Goal: Transaction & Acquisition: Purchase product/service

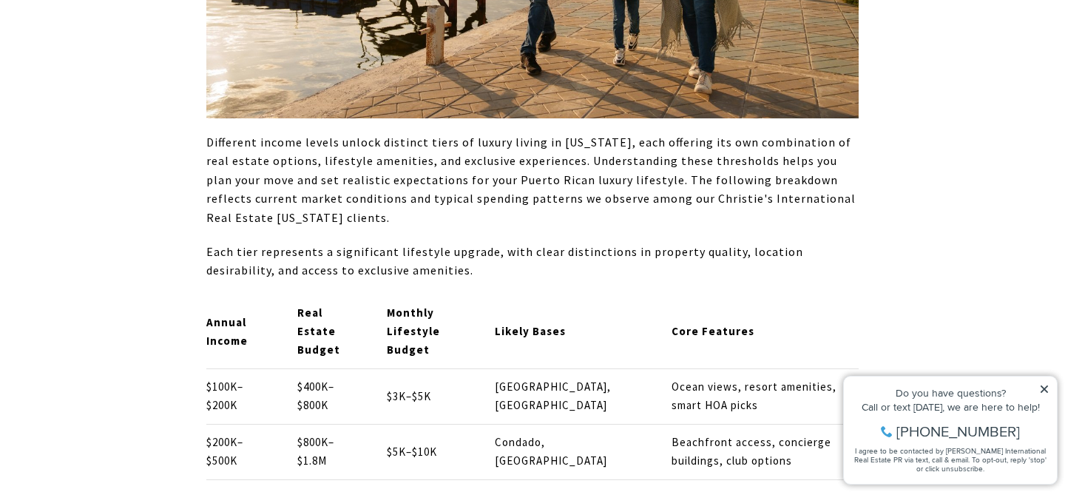
scroll to position [2513, 0]
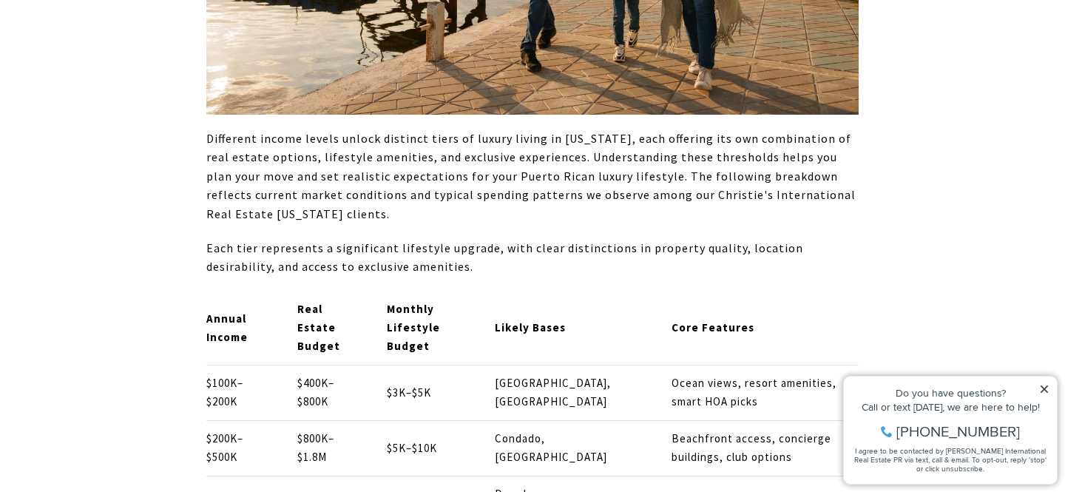
click at [470, 384] on p "$3K–$5K" at bounding box center [429, 393] width 84 height 18
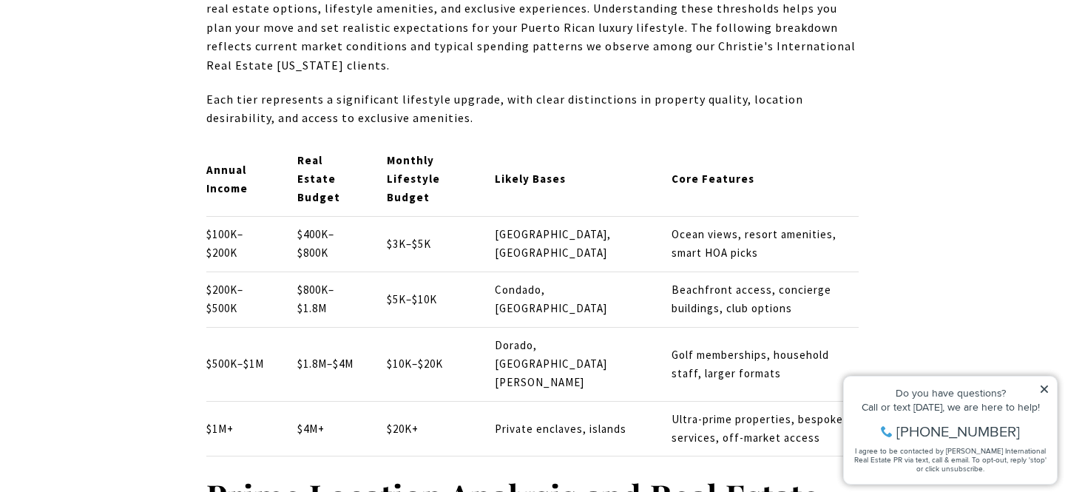
scroll to position [2652, 0]
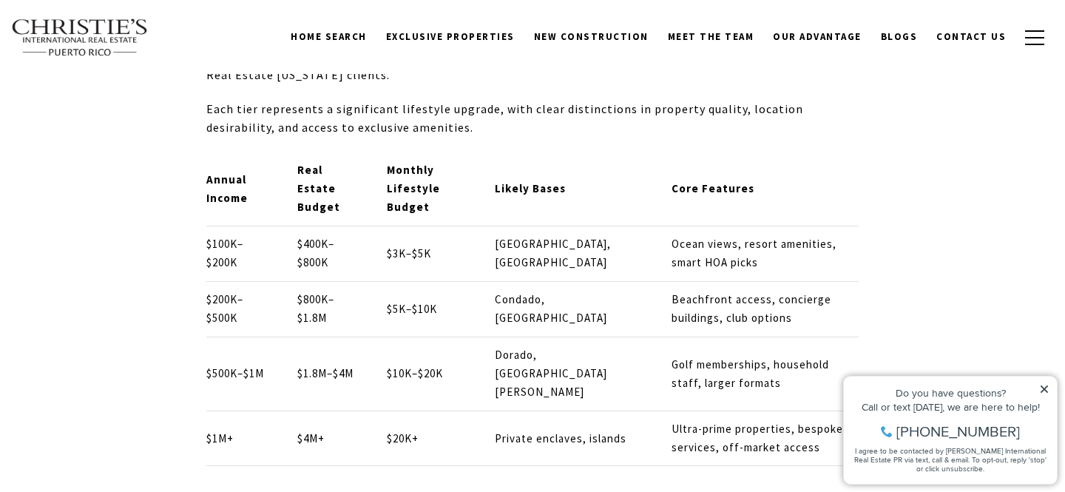
click at [464, 231] on td "$3K–$5K" at bounding box center [428, 253] width 109 height 55
click at [541, 235] on p "[GEOGRAPHIC_DATA], [GEOGRAPHIC_DATA]" at bounding box center [571, 253] width 152 height 37
click at [562, 291] on p "Condado, [GEOGRAPHIC_DATA]" at bounding box center [571, 309] width 152 height 37
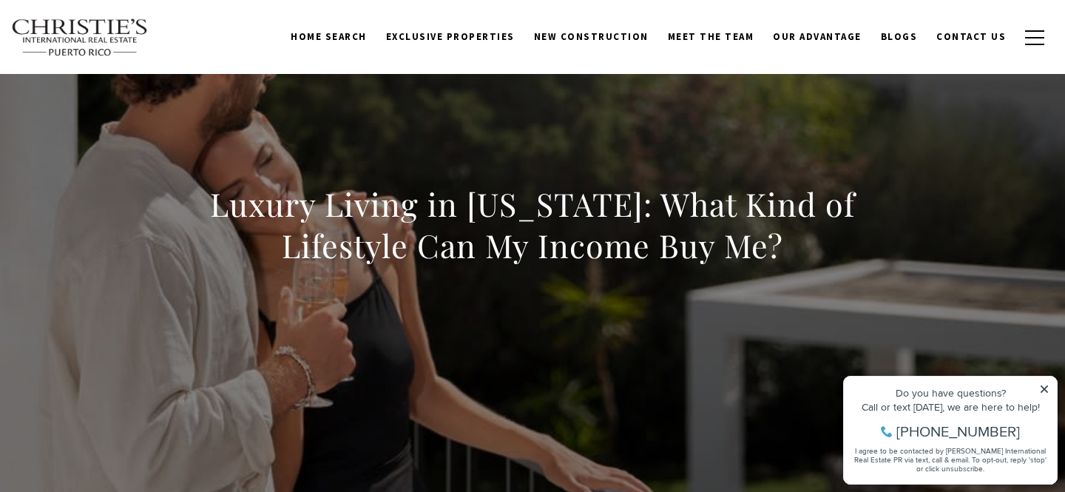
scroll to position [0, 0]
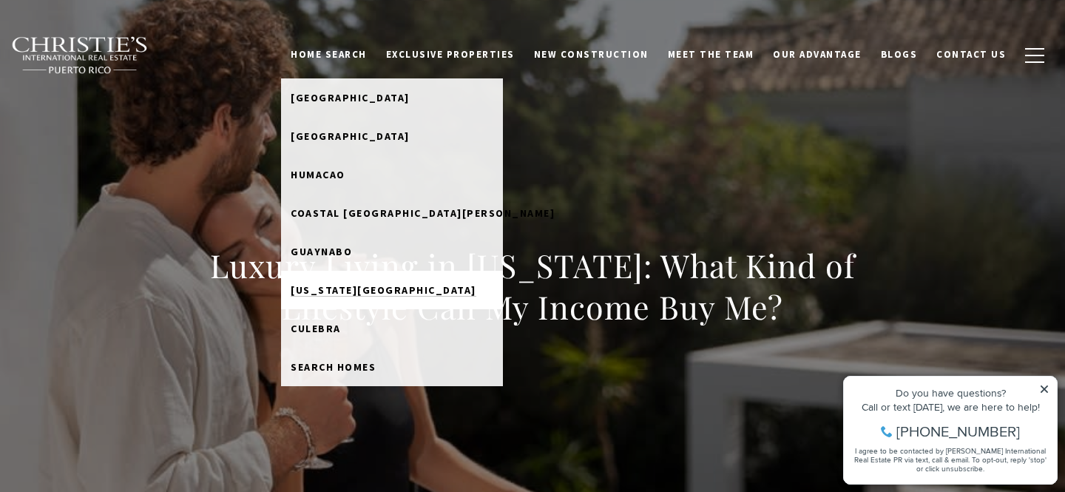
click at [422, 293] on span "[US_STATE][GEOGRAPHIC_DATA]" at bounding box center [384, 289] width 186 height 13
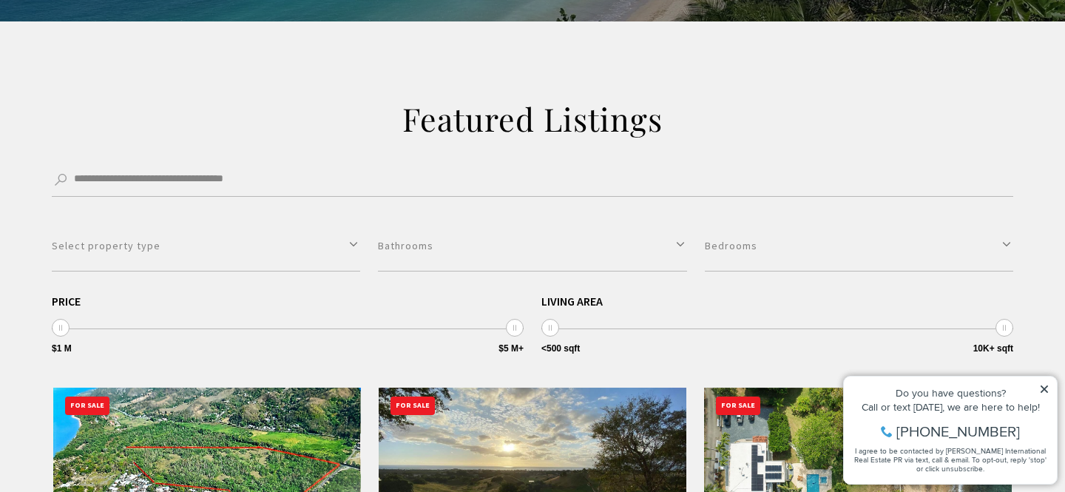
scroll to position [380, 0]
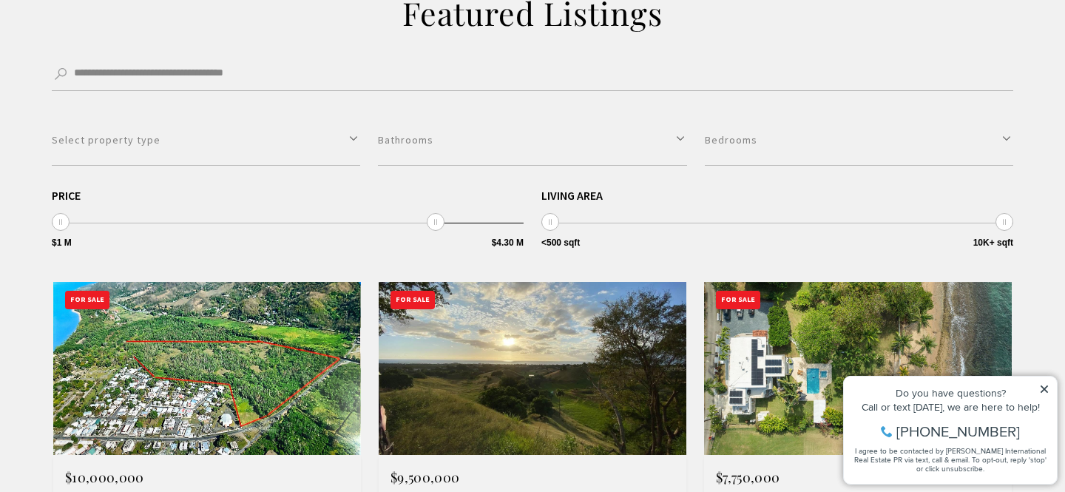
type input "**********"
drag, startPoint x: 517, startPoint y: 220, endPoint x: 0, endPoint y: 229, distance: 517.1
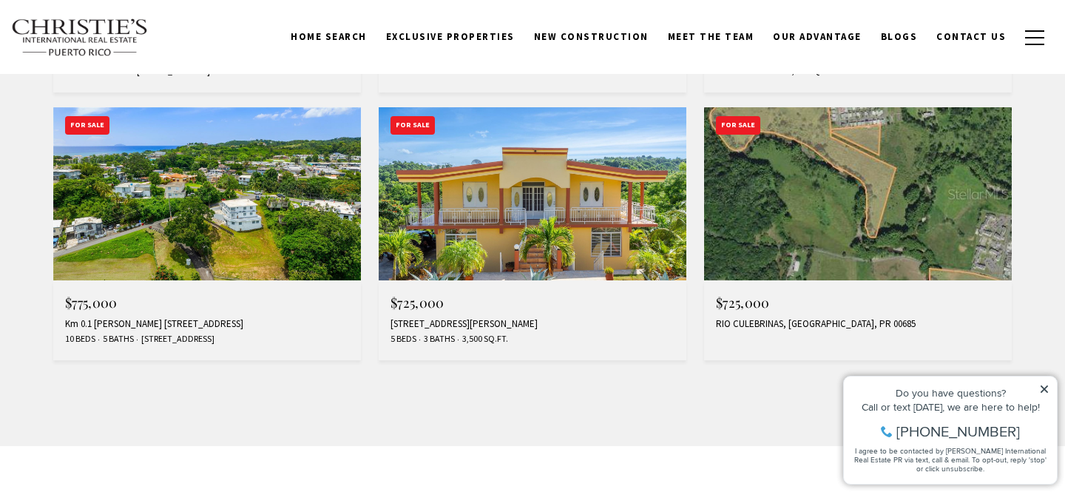
scroll to position [1339, 0]
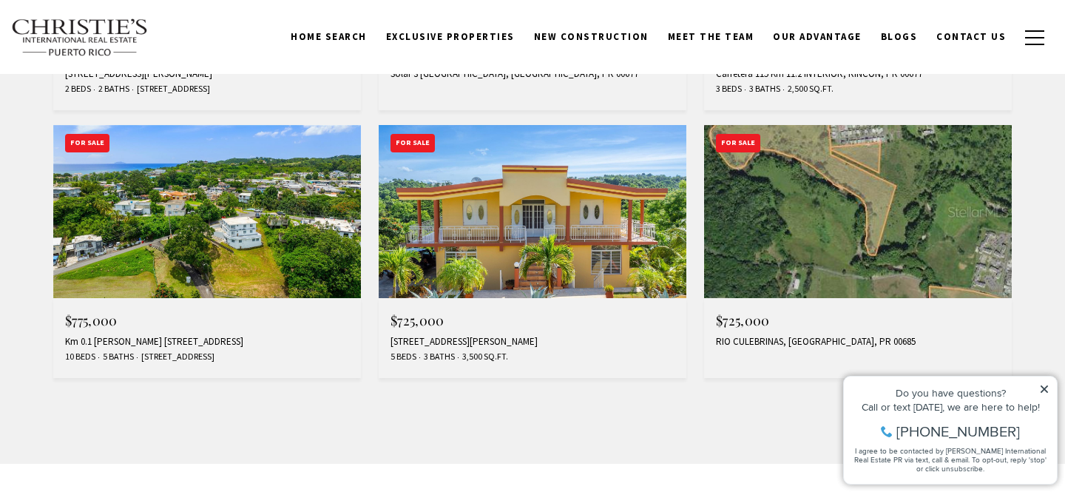
click at [505, 254] on img at bounding box center [533, 211] width 308 height 173
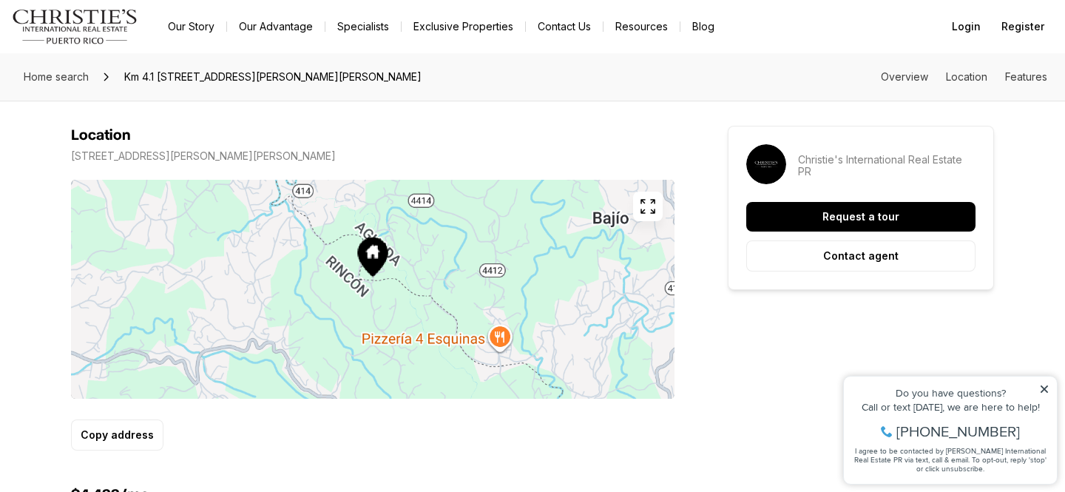
scroll to position [848, 0]
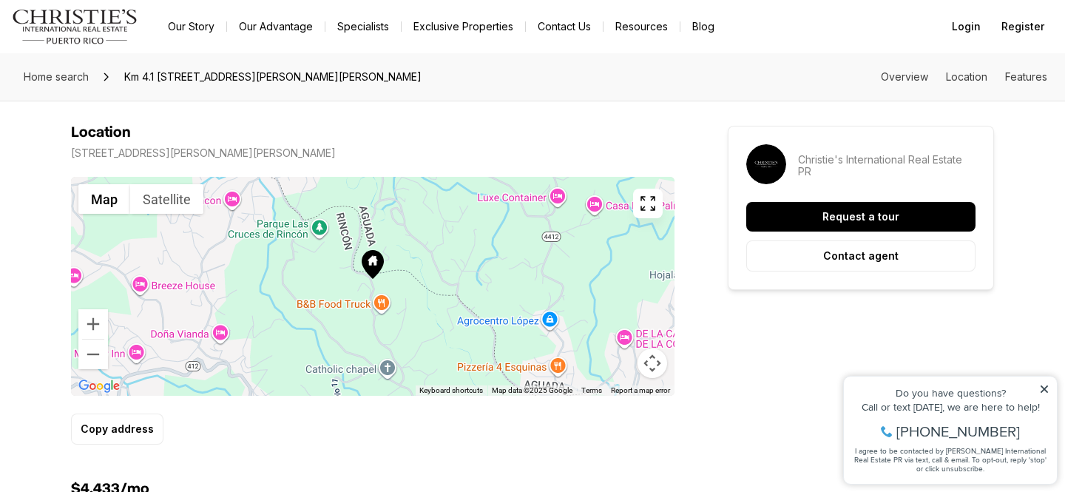
click at [413, 279] on div at bounding box center [373, 286] width 604 height 219
click at [98, 359] on button "Zoom out" at bounding box center [93, 354] width 30 height 30
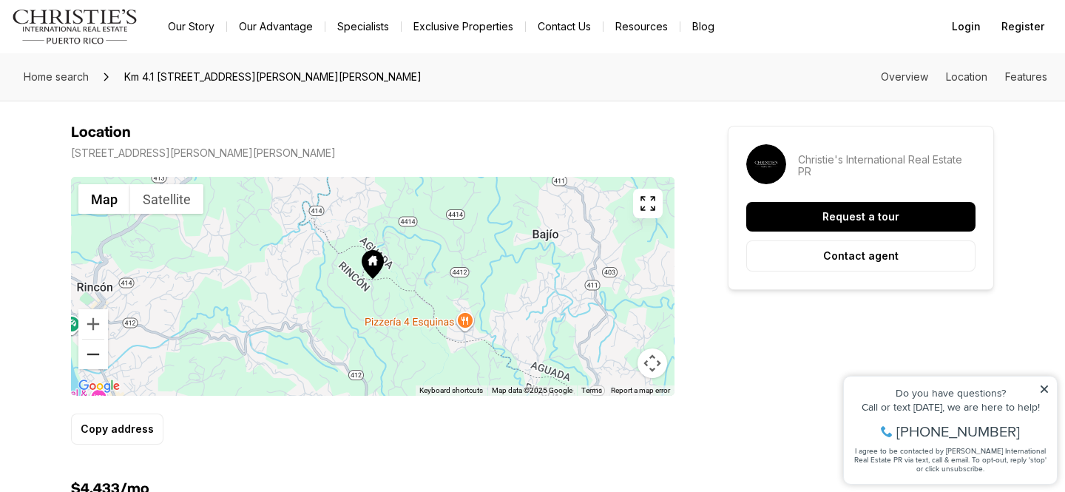
click at [98, 359] on button "Zoom out" at bounding box center [93, 354] width 30 height 30
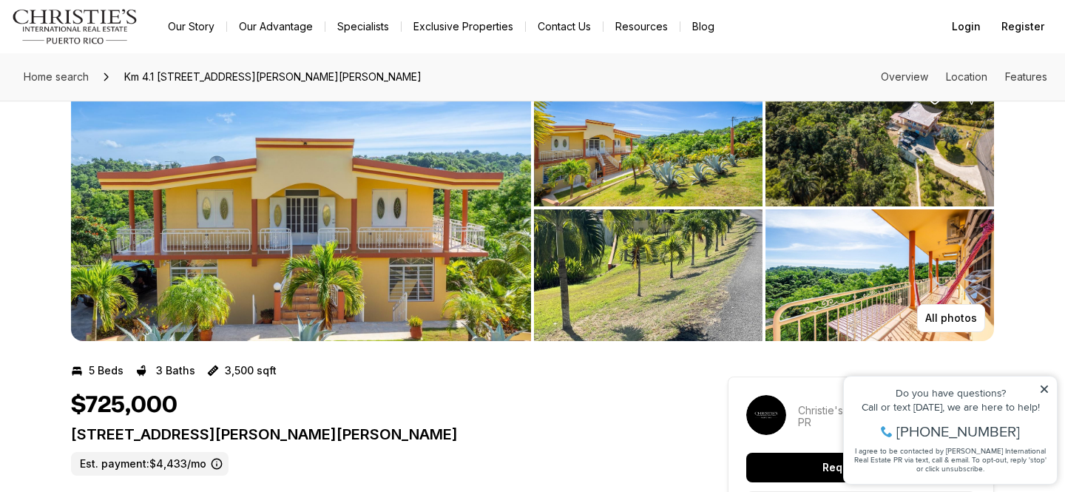
scroll to position [23, 0]
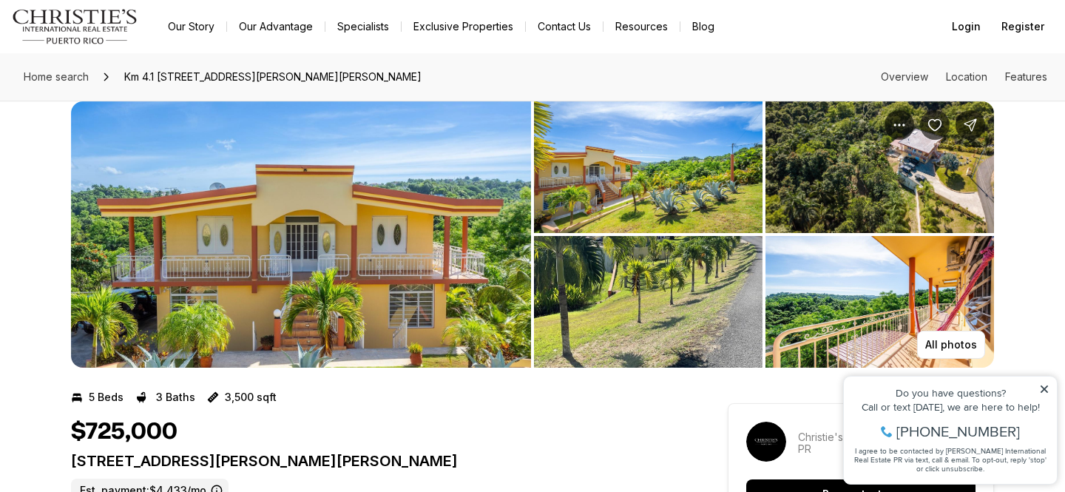
click at [932, 286] on img "View image gallery" at bounding box center [879, 302] width 229 height 132
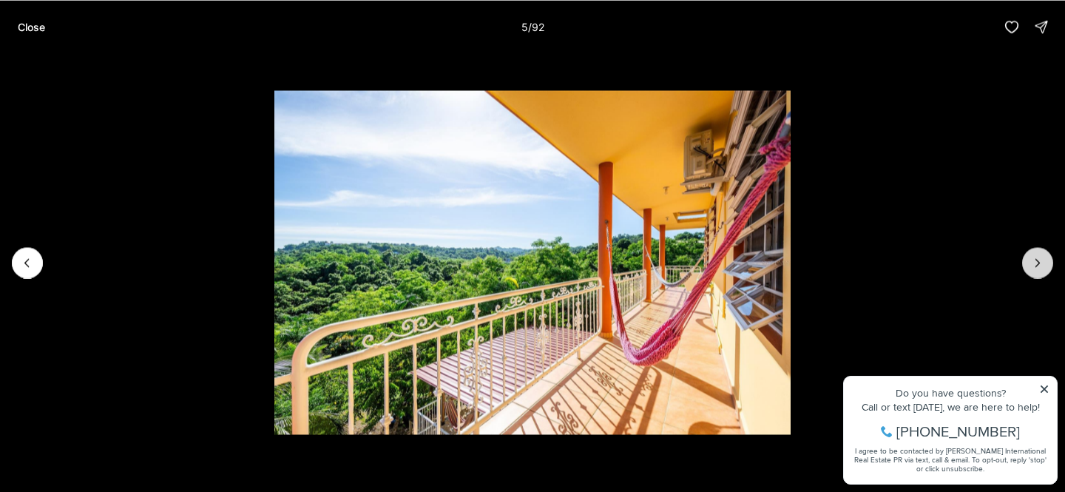
click at [1041, 260] on icon "Next slide" at bounding box center [1037, 262] width 15 height 15
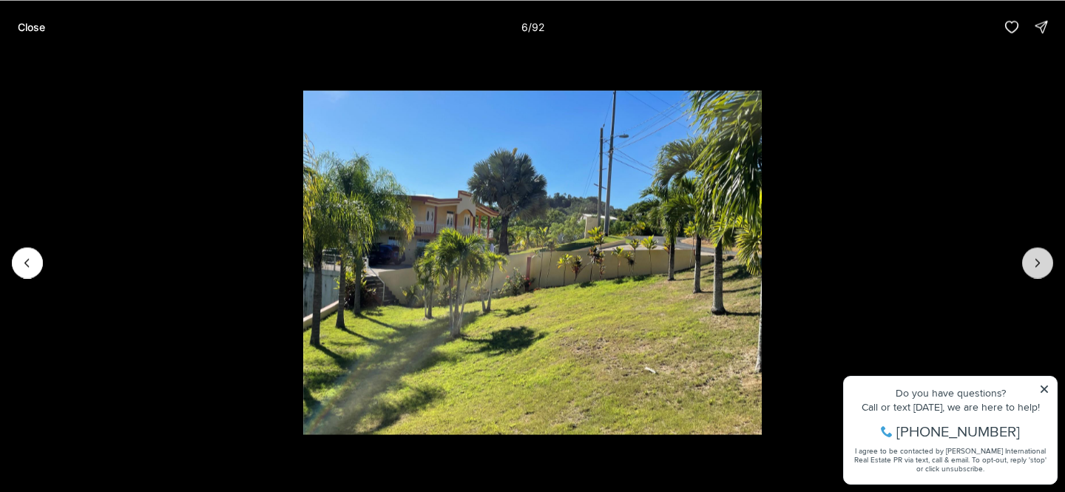
click at [1041, 260] on icon "Next slide" at bounding box center [1037, 262] width 15 height 15
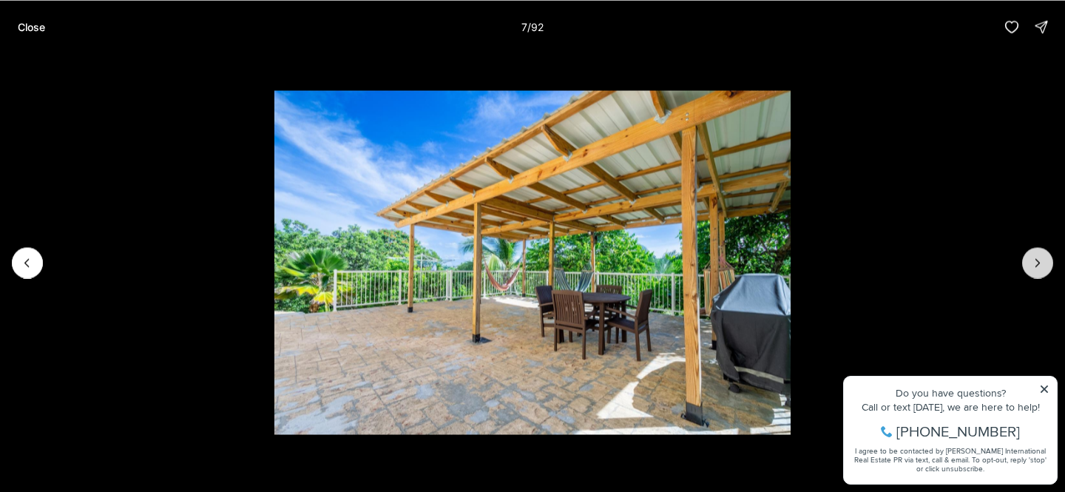
click at [1041, 260] on icon "Next slide" at bounding box center [1037, 262] width 15 height 15
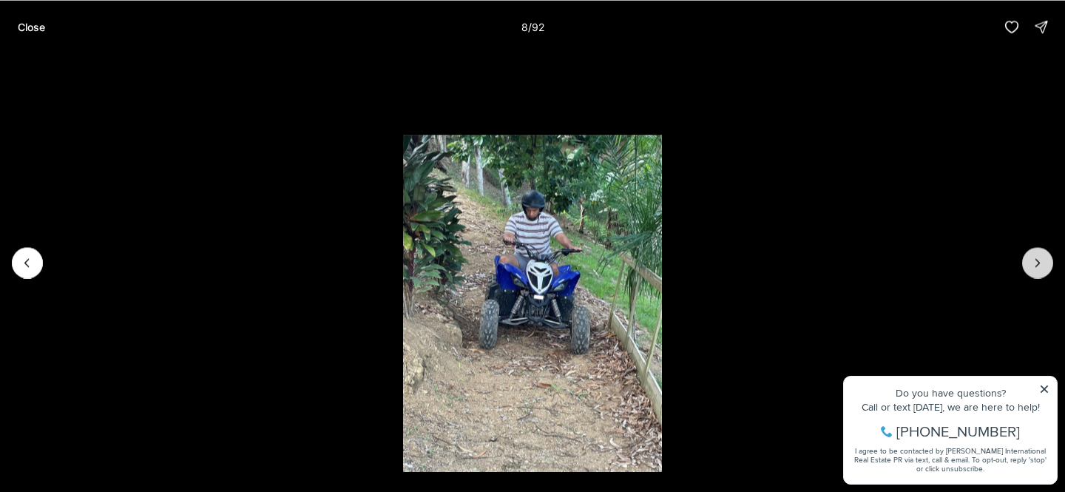
click at [1041, 260] on icon "Next slide" at bounding box center [1037, 262] width 15 height 15
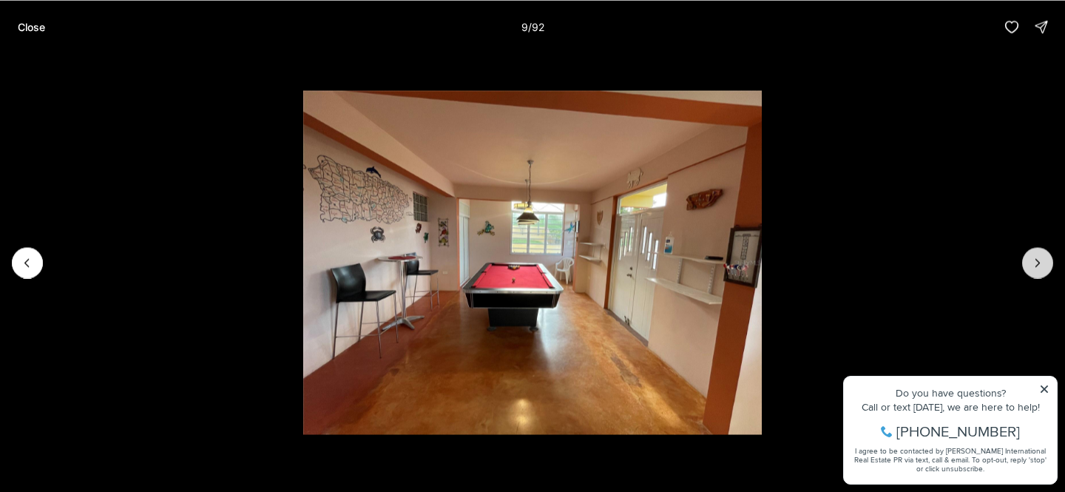
click at [1041, 260] on icon "Next slide" at bounding box center [1037, 262] width 15 height 15
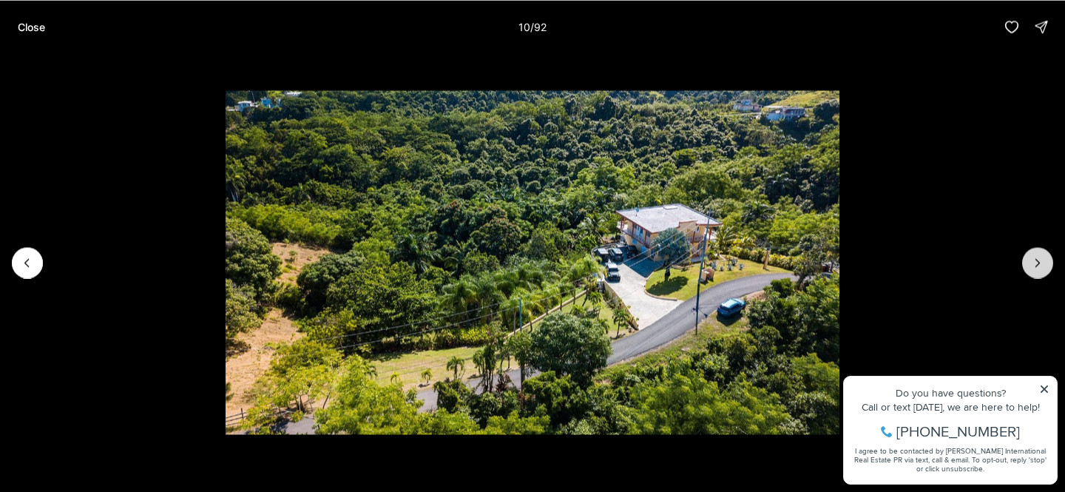
click at [1041, 260] on icon "Next slide" at bounding box center [1037, 262] width 15 height 15
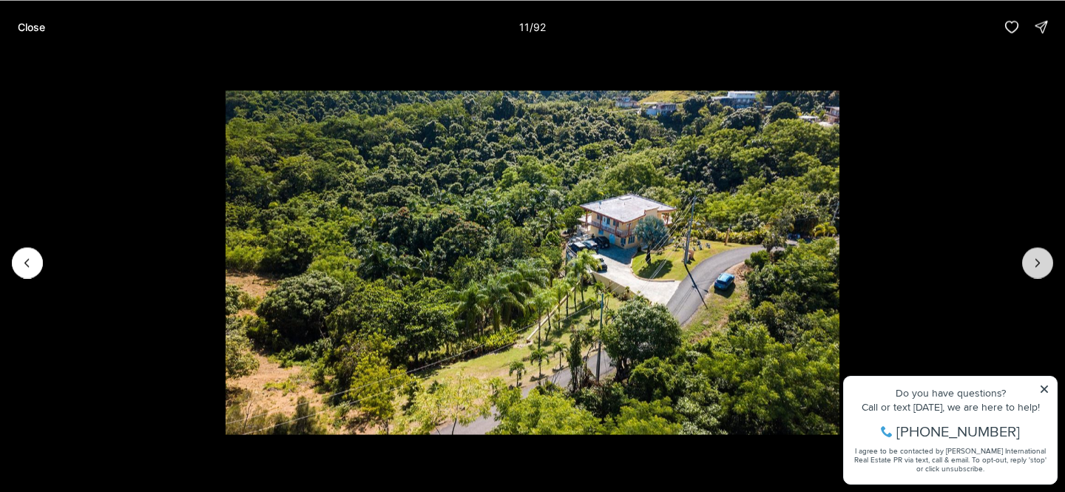
click at [1041, 260] on icon "Next slide" at bounding box center [1037, 262] width 15 height 15
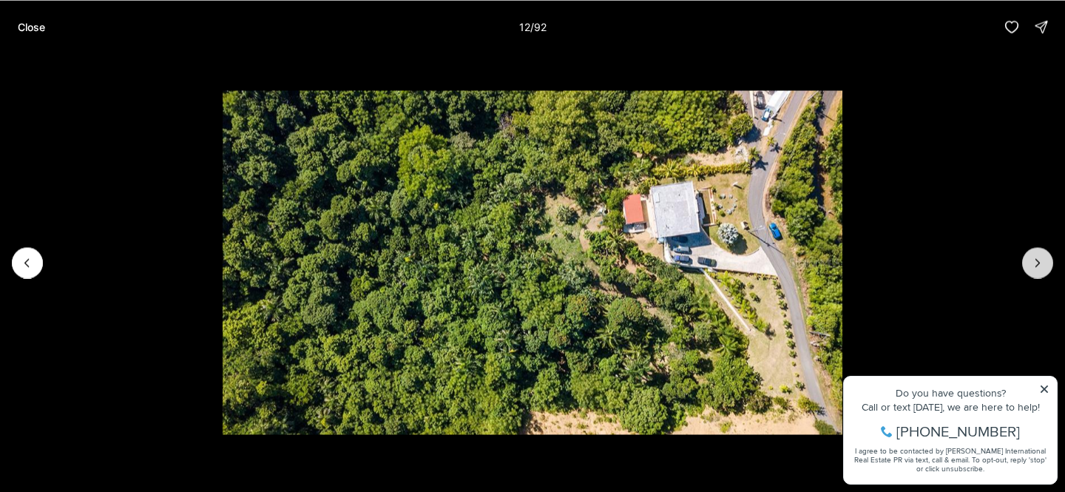
click at [1041, 260] on icon "Next slide" at bounding box center [1037, 262] width 15 height 15
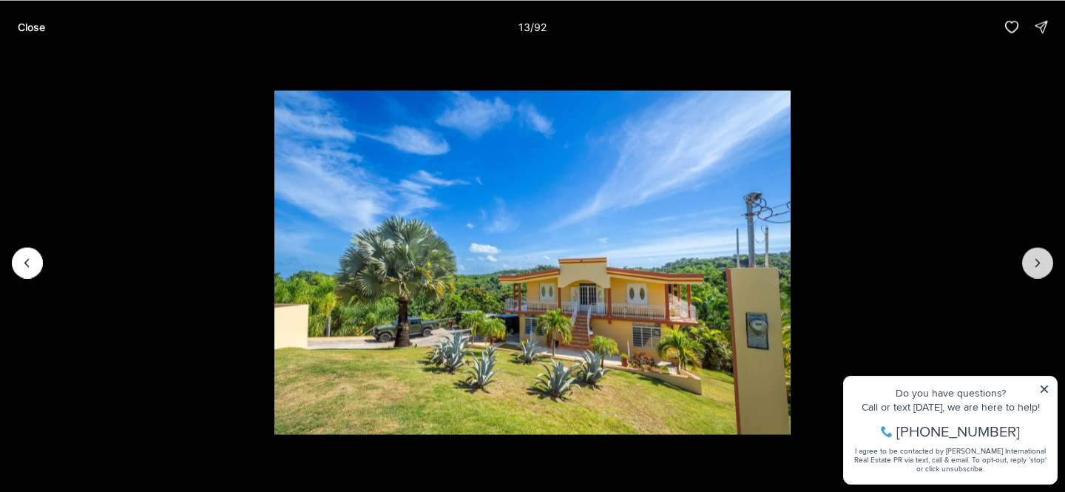
click at [1041, 260] on icon "Next slide" at bounding box center [1037, 262] width 15 height 15
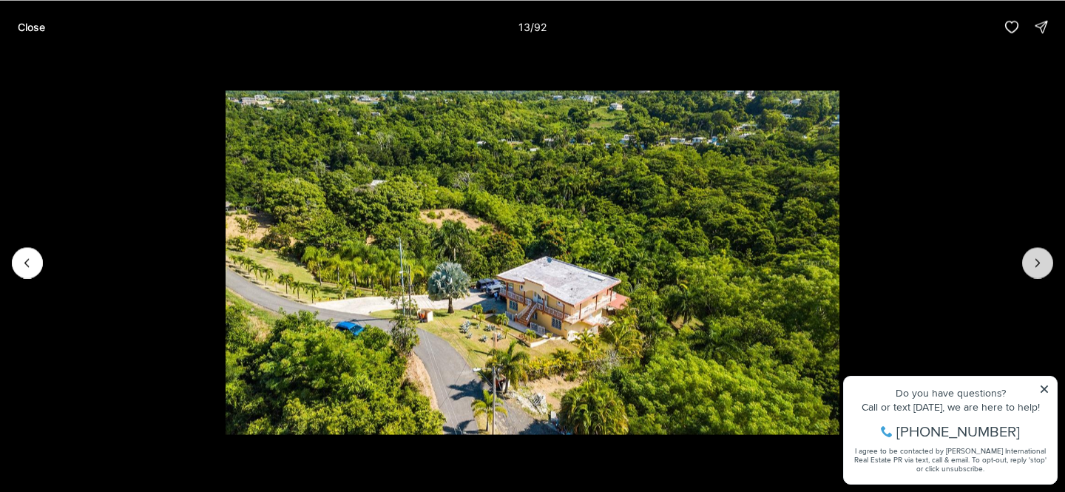
click at [1041, 260] on icon "Next slide" at bounding box center [1037, 262] width 15 height 15
